Goal: Information Seeking & Learning: Check status

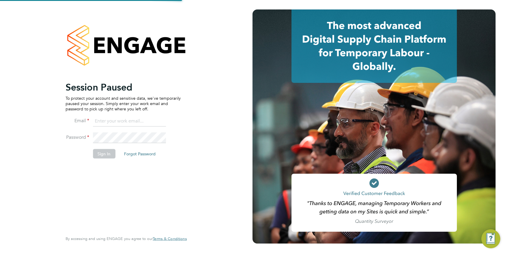
type input "[PERSON_NAME][EMAIL_ADDRESS][DOMAIN_NAME]"
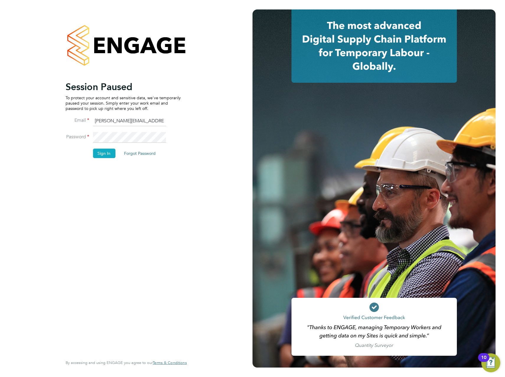
click at [108, 155] on button "Sign In" at bounding box center [104, 153] width 22 height 9
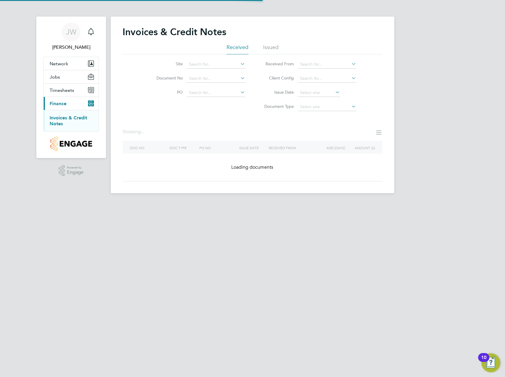
click at [63, 116] on link "Invoices & Credit Notes" at bounding box center [69, 121] width 38 height 12
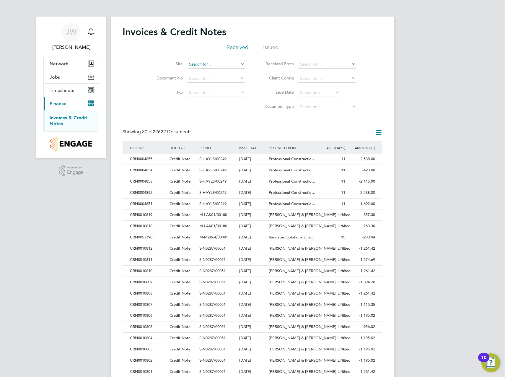
click at [193, 67] on input at bounding box center [216, 64] width 58 height 8
click at [204, 78] on b "Brookm" at bounding box center [196, 80] width 15 height 5
type input "Brookmill Meadows LLP"
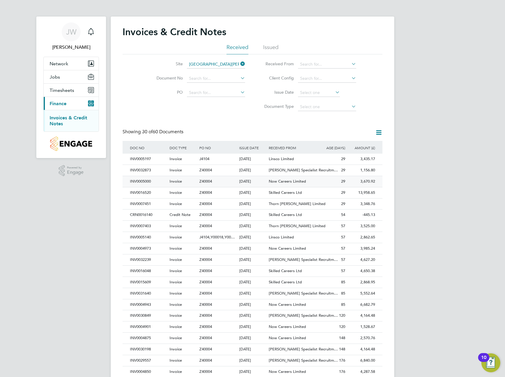
click at [237, 180] on div "Z40004" at bounding box center [218, 181] width 40 height 11
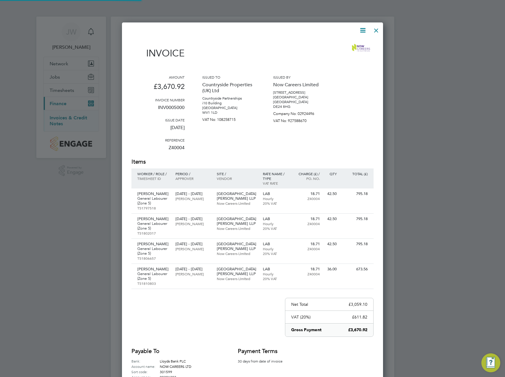
scroll to position [390, 262]
click at [379, 32] on div at bounding box center [376, 29] width 11 height 11
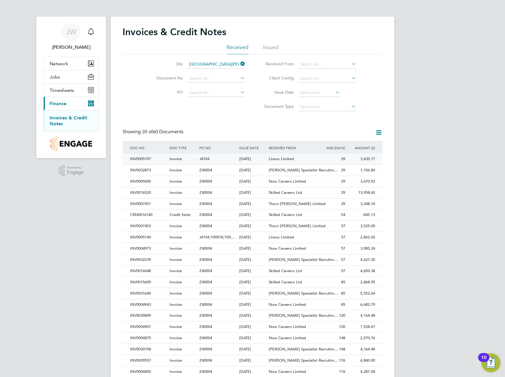
click at [345, 157] on span "29" at bounding box center [343, 158] width 4 height 5
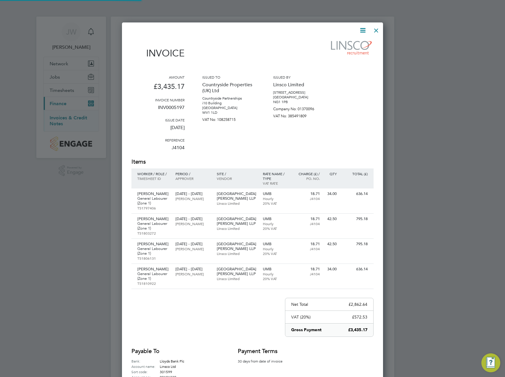
scroll to position [390, 262]
click at [378, 31] on div at bounding box center [376, 29] width 11 height 11
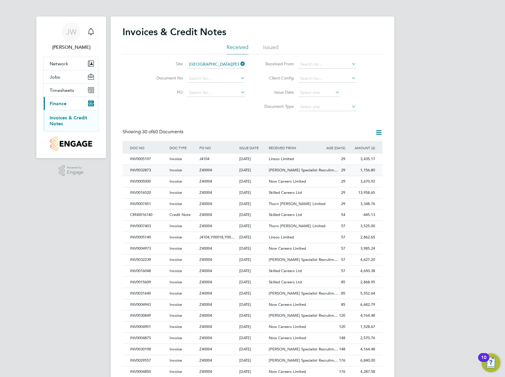
click at [278, 167] on div "Hays Specialist Recruitm…" at bounding box center [292, 170] width 50 height 11
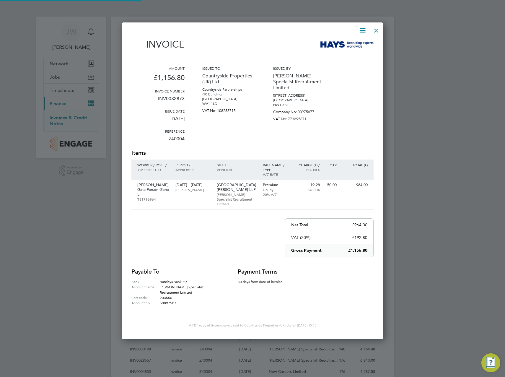
scroll to position [306, 262]
click at [376, 30] on div at bounding box center [376, 29] width 11 height 11
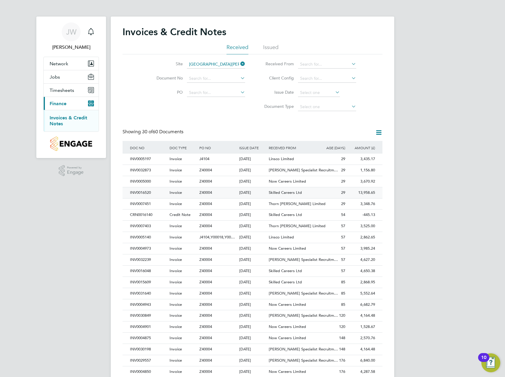
click at [271, 190] on div "Skilled Careers Ltd" at bounding box center [292, 192] width 50 height 11
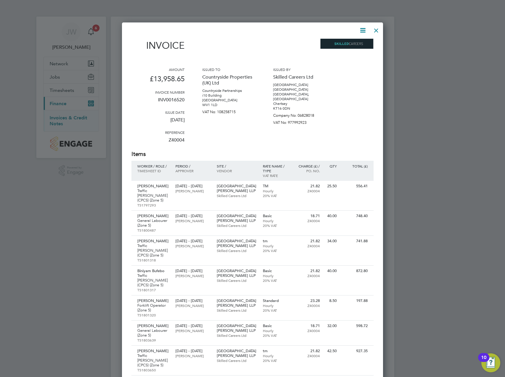
click at [376, 27] on div at bounding box center [376, 29] width 11 height 11
